Goal: Task Accomplishment & Management: Complete application form

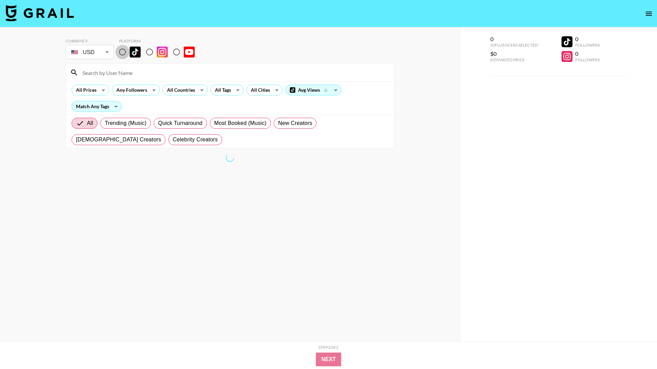
click at [124, 52] on input "radio" at bounding box center [122, 52] width 14 height 14
radio input "true"
click at [235, 91] on icon at bounding box center [237, 90] width 11 height 10
click at [239, 89] on div at bounding box center [328, 184] width 657 height 369
click at [238, 90] on icon at bounding box center [237, 90] width 11 height 10
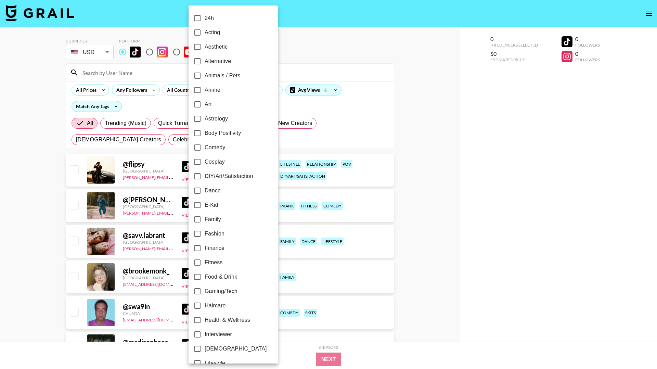
click at [328, 47] on div at bounding box center [328, 184] width 657 height 369
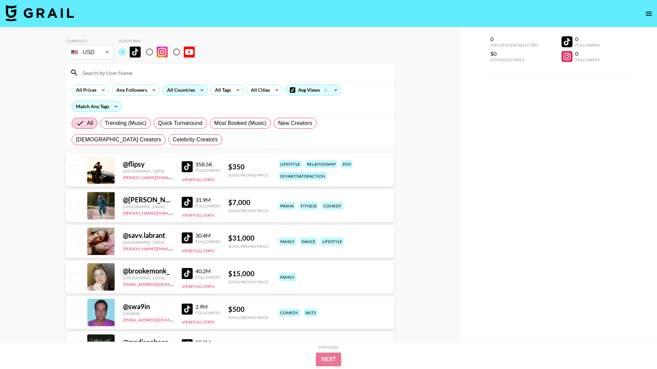
click at [197, 93] on icon at bounding box center [201, 90] width 11 height 10
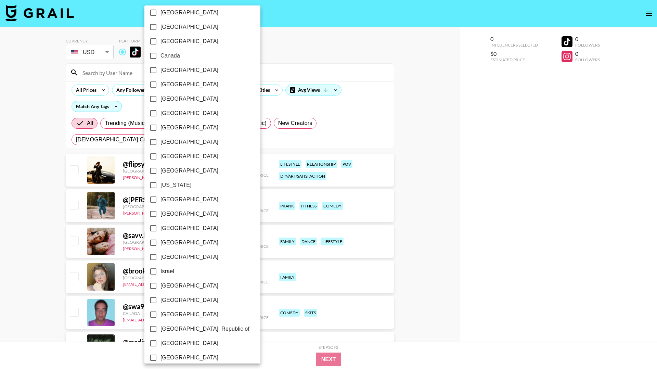
scroll to position [64, 0]
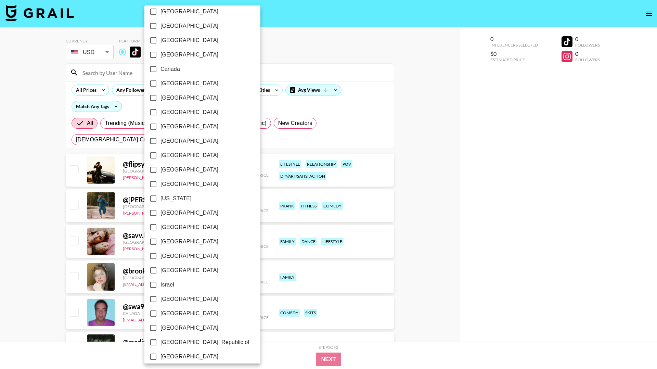
click at [296, 37] on div at bounding box center [328, 184] width 657 height 369
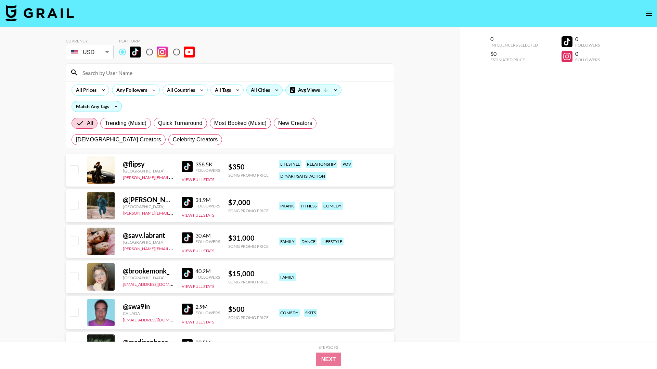
click at [278, 89] on icon at bounding box center [276, 90] width 11 height 10
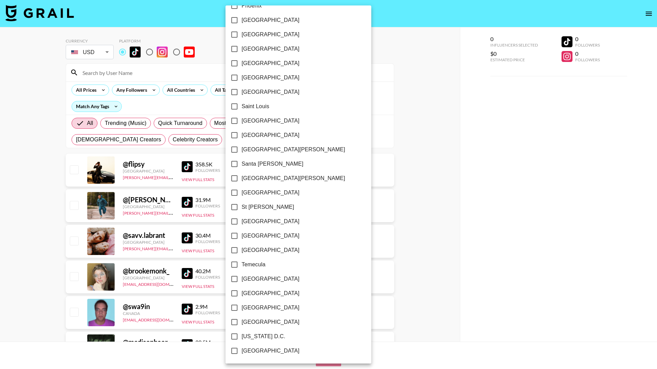
scroll to position [874, 0]
click at [236, 336] on input "[US_STATE] D.C." at bounding box center [234, 336] width 14 height 14
checkbox input "true"
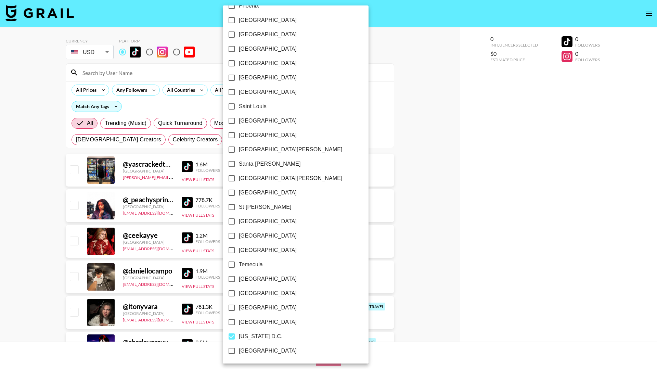
click at [414, 131] on div at bounding box center [328, 184] width 657 height 369
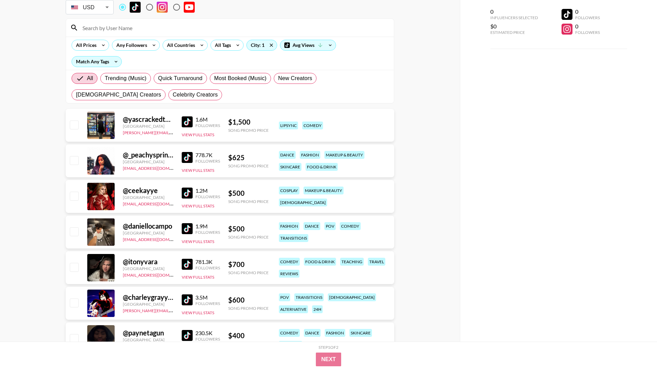
scroll to position [41, 0]
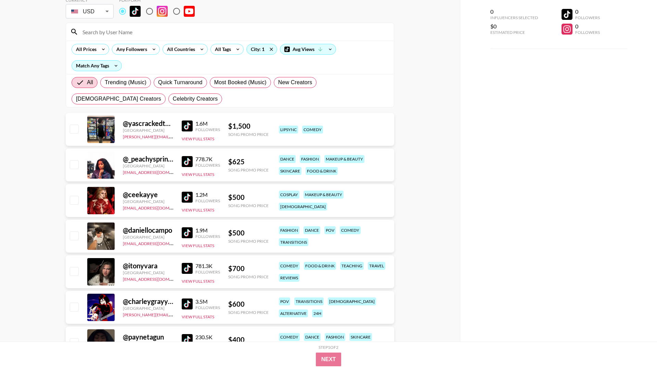
click at [186, 127] on img at bounding box center [187, 125] width 11 height 11
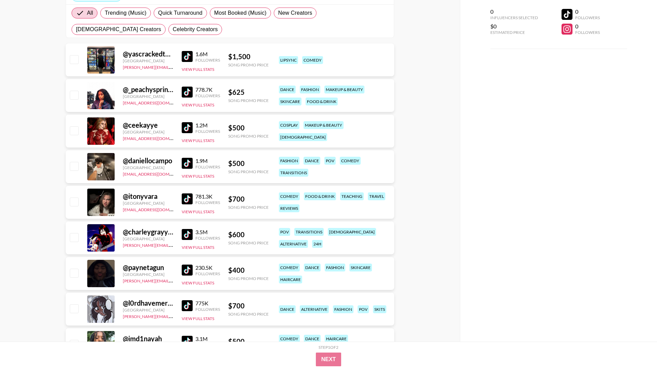
scroll to position [0, 0]
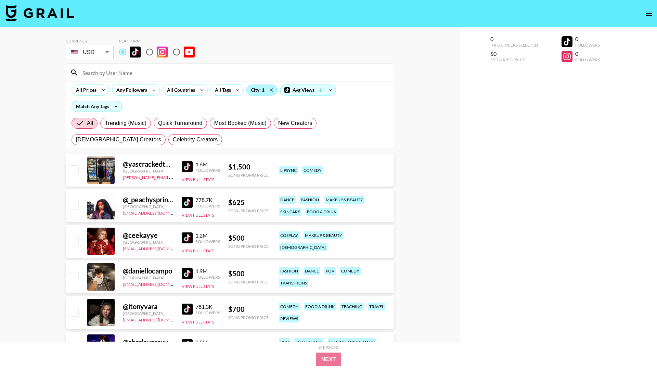
click at [261, 91] on div "City: 1" at bounding box center [262, 90] width 30 height 10
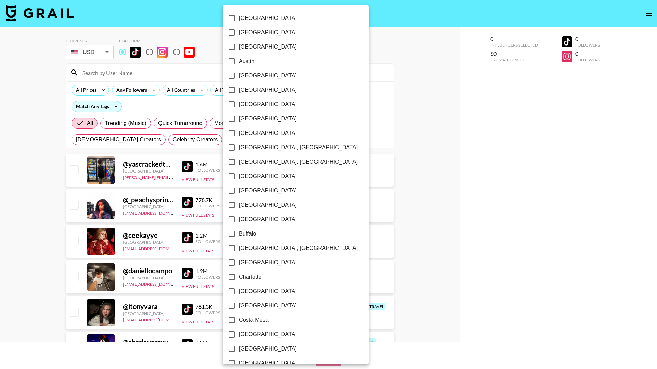
click at [314, 56] on div at bounding box center [328, 184] width 657 height 369
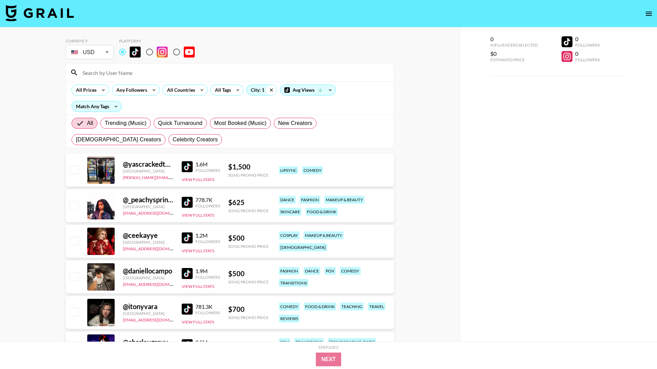
click at [270, 91] on icon at bounding box center [271, 89] width 3 height 3
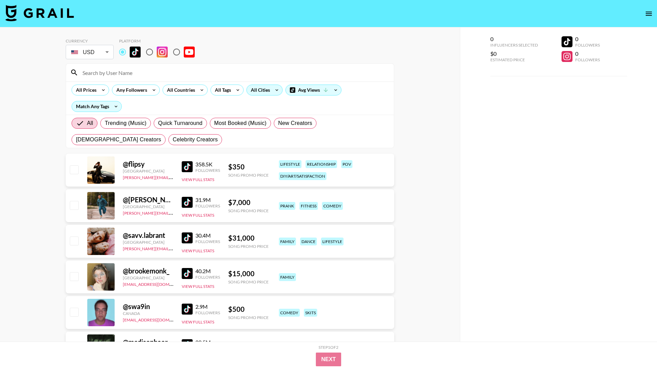
click at [276, 87] on icon at bounding box center [276, 90] width 11 height 10
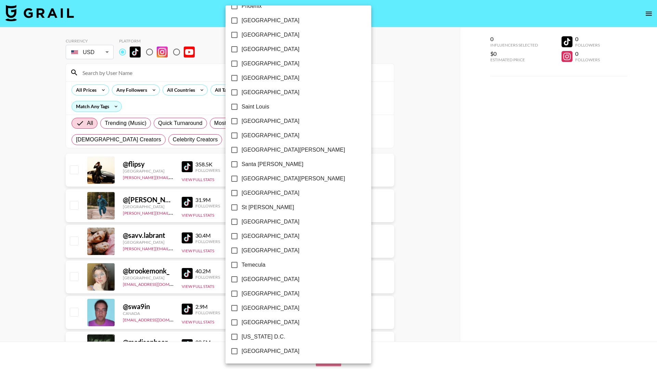
scroll to position [874, 0]
click at [233, 249] on input "[GEOGRAPHIC_DATA]" at bounding box center [234, 250] width 14 height 14
checkbox input "true"
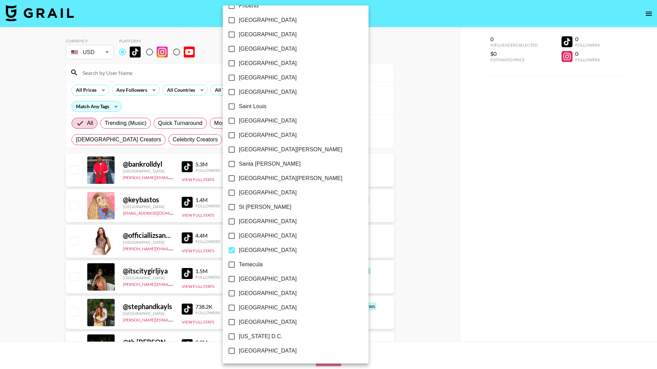
click at [414, 136] on div at bounding box center [328, 184] width 657 height 369
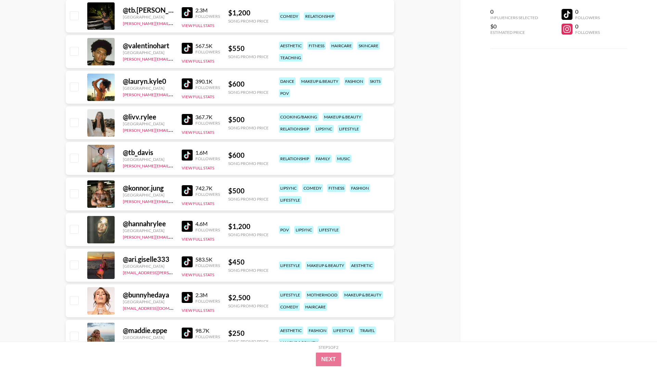
scroll to position [332, 0]
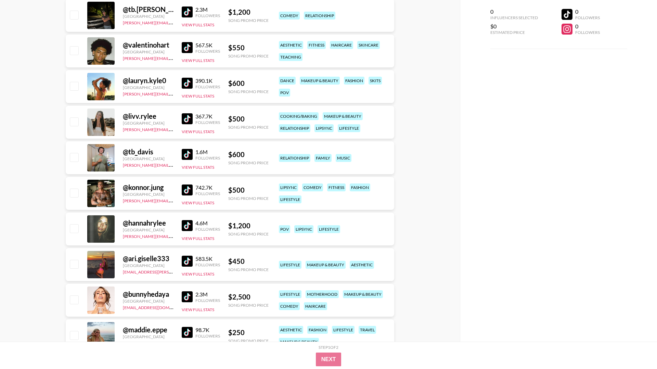
click at [186, 155] on img at bounding box center [187, 154] width 11 height 11
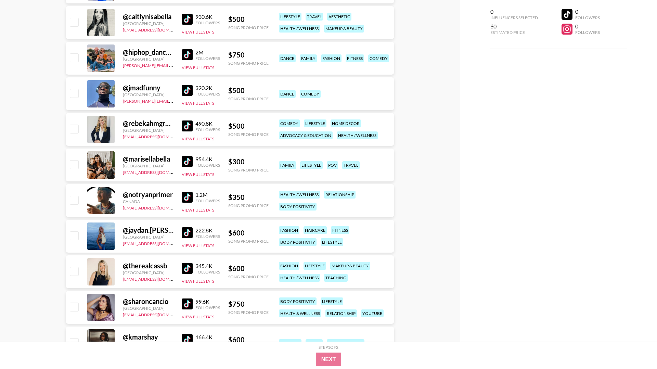
scroll to position [1002, 0]
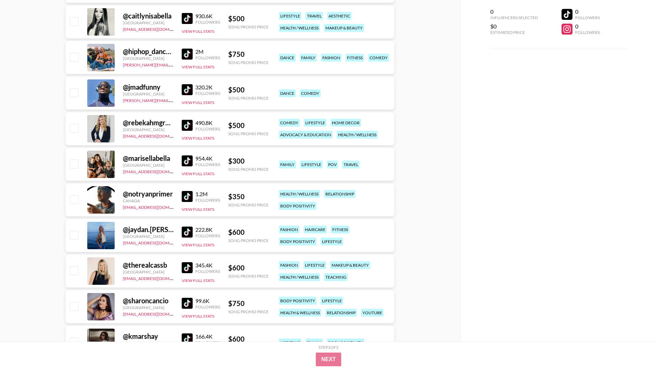
click at [189, 195] on img at bounding box center [187, 196] width 11 height 11
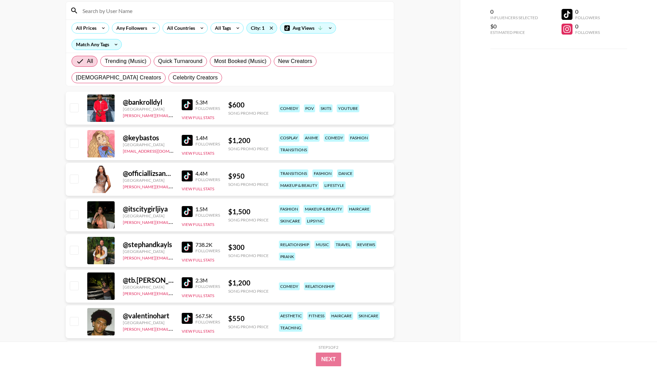
scroll to position [0, 0]
